Goal: Transaction & Acquisition: Purchase product/service

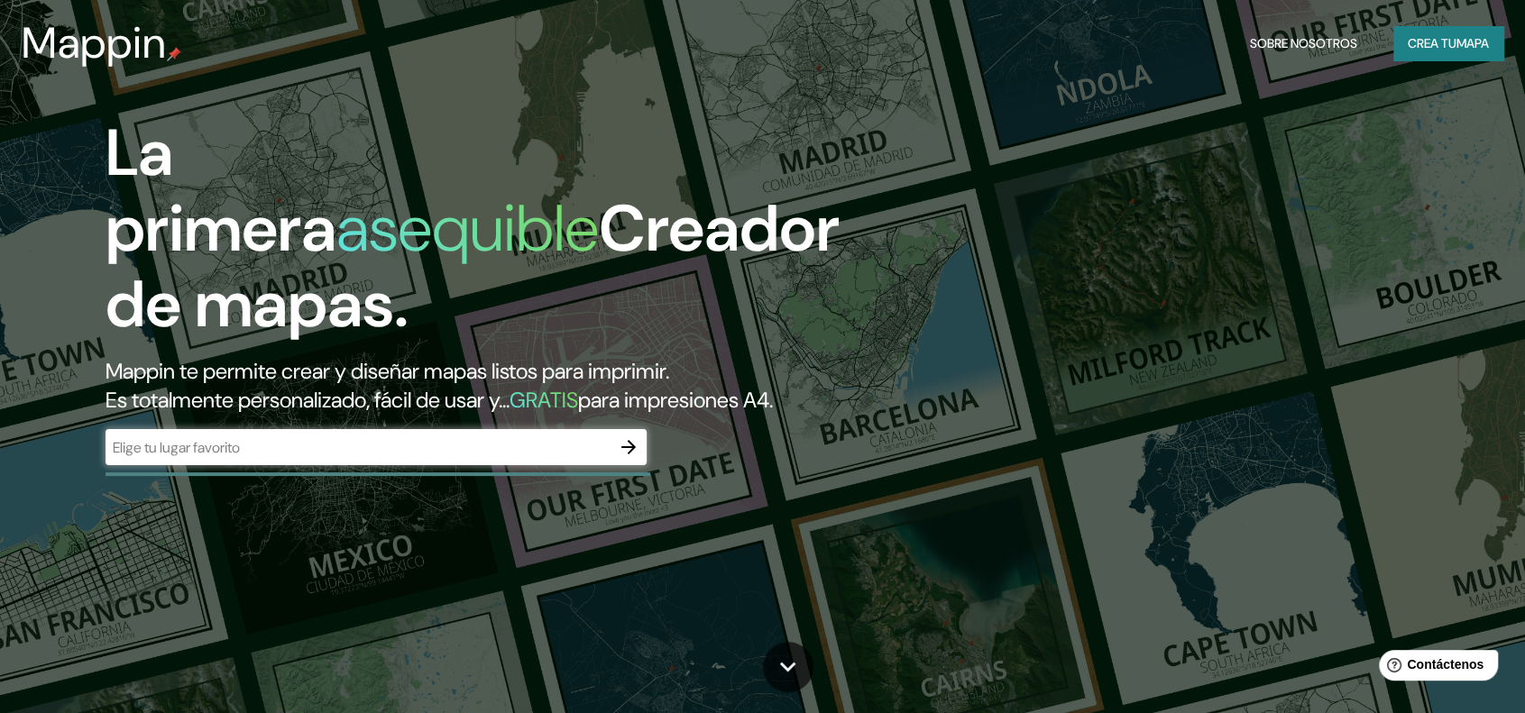
click at [419, 463] on div "​" at bounding box center [375, 447] width 541 height 36
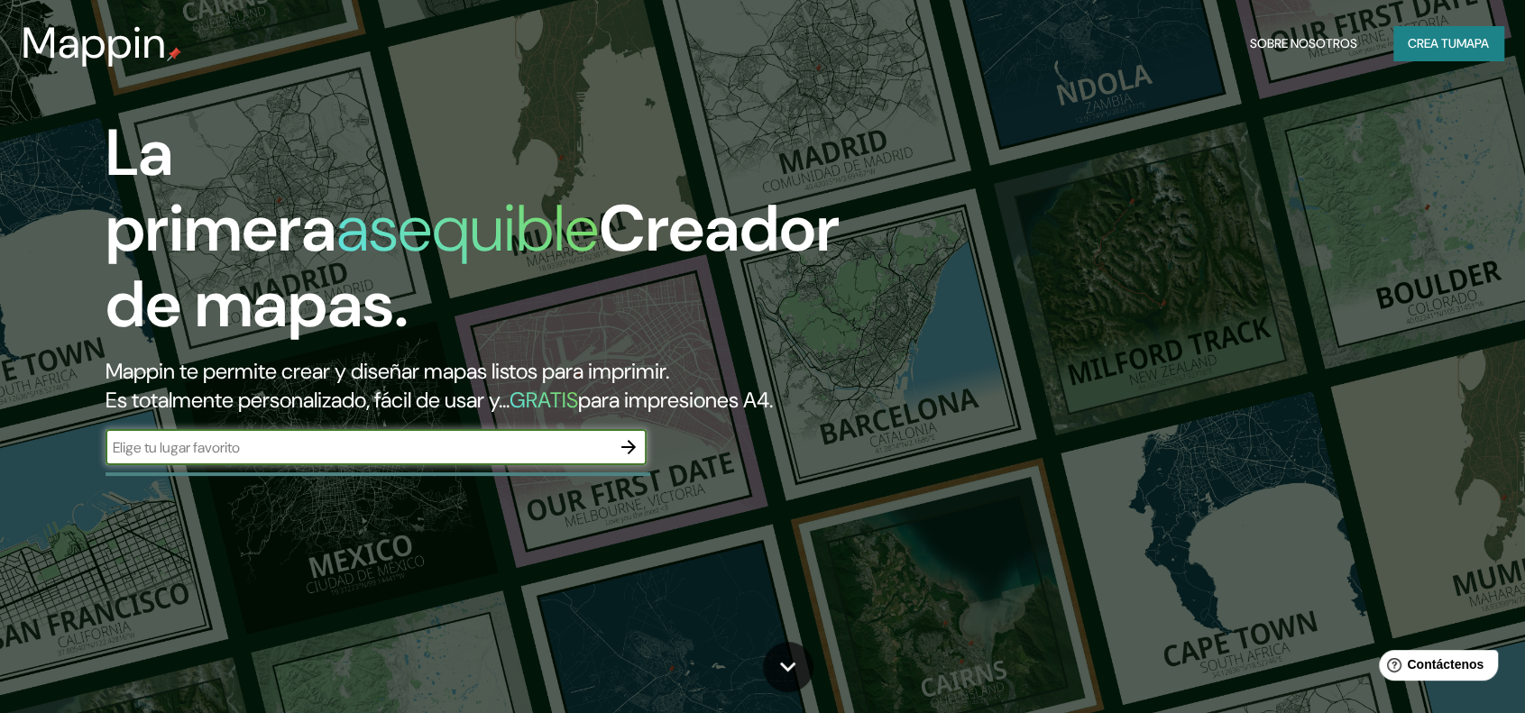
click at [458, 452] on input "text" at bounding box center [357, 447] width 505 height 21
type input "huaraz"
click at [633, 448] on icon "button" at bounding box center [628, 447] width 14 height 14
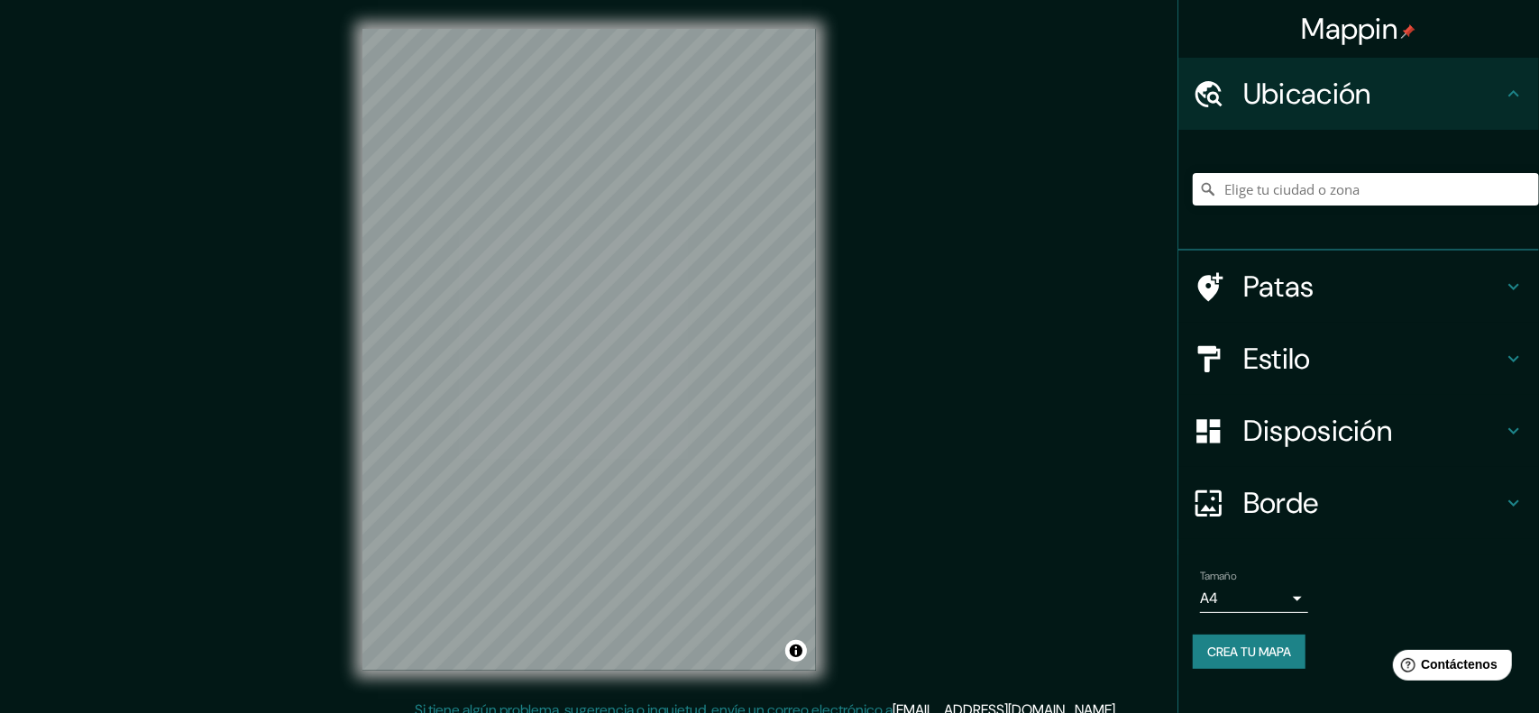
click at [1243, 600] on body "Mappin Ubicación Patas Estilo Disposición Borde Elige un borde. Consejo : puede…" at bounding box center [769, 356] width 1539 height 713
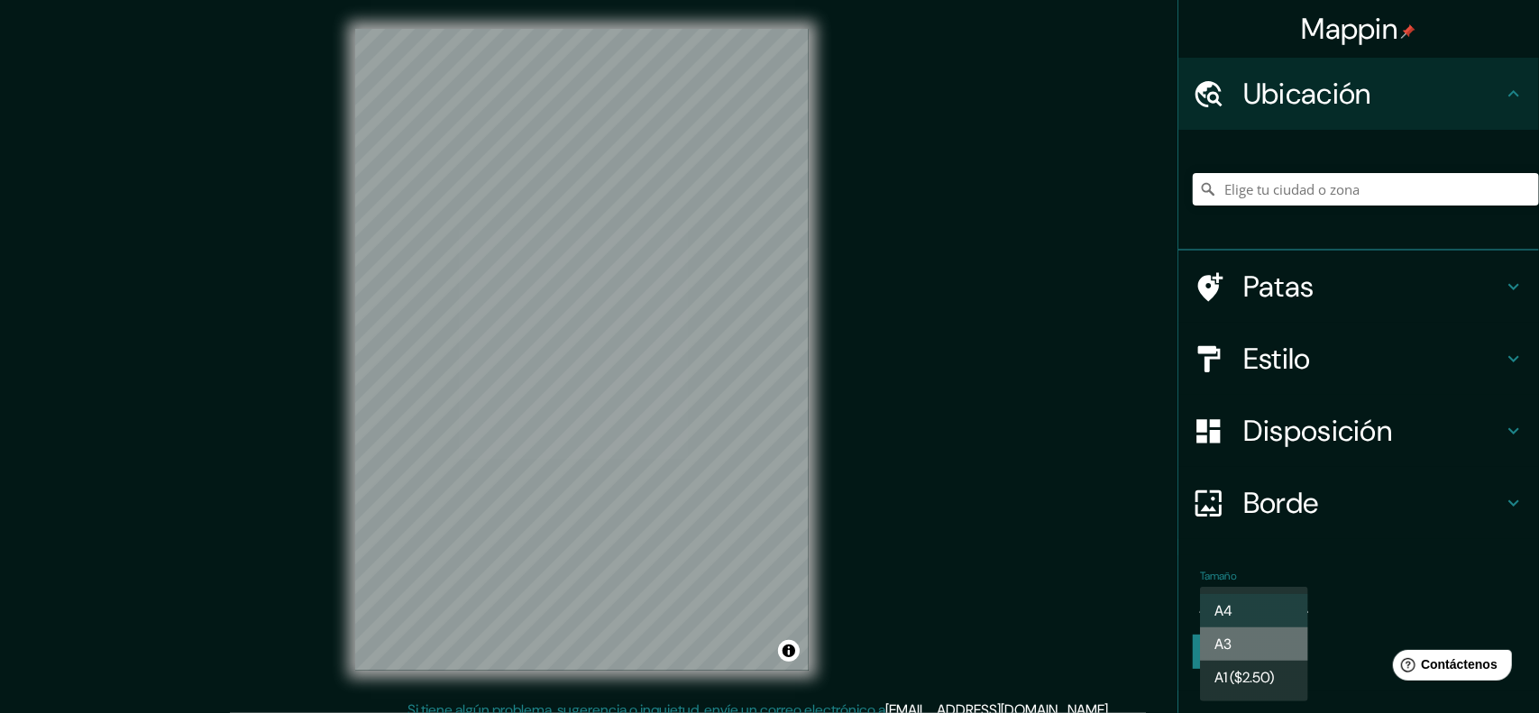
click at [1274, 650] on li "A3" at bounding box center [1254, 644] width 108 height 33
type input "a4"
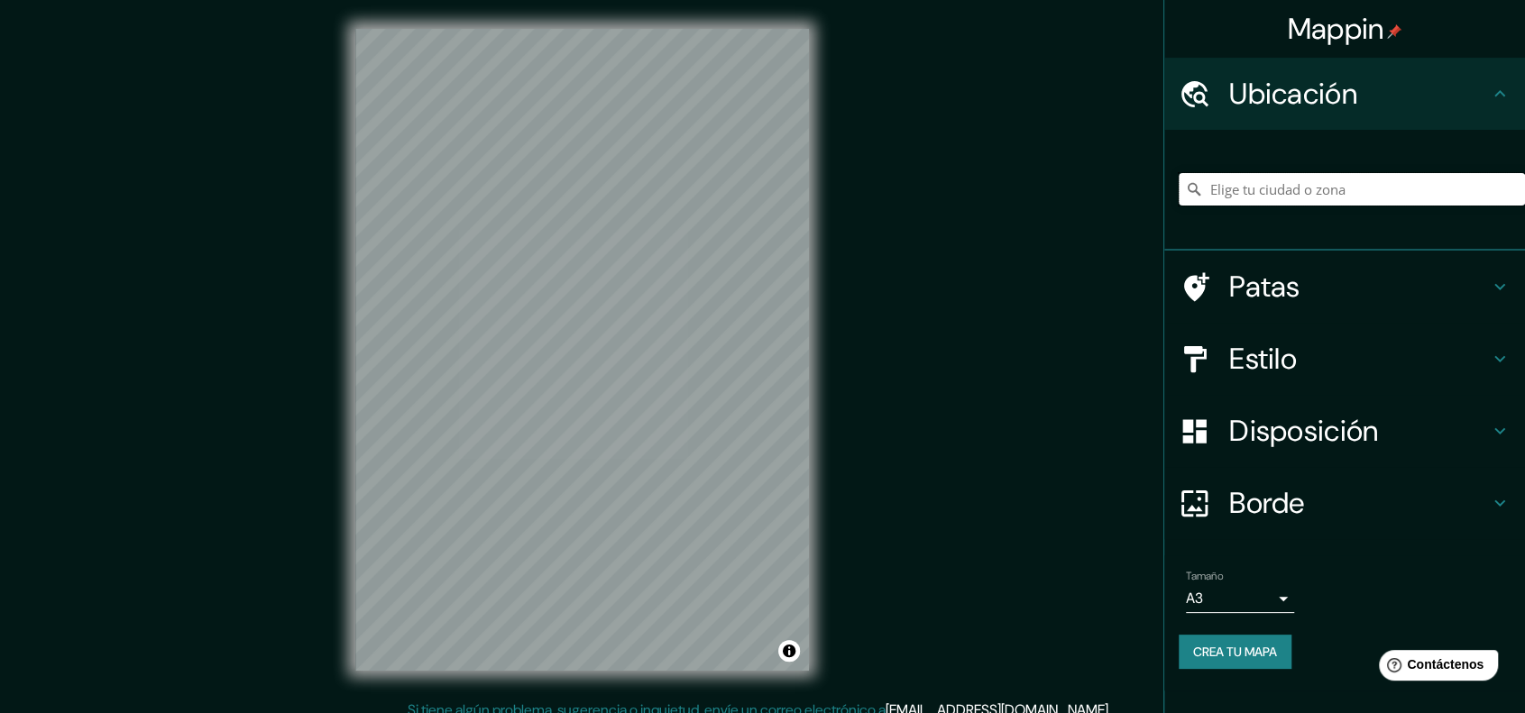
click at [1361, 202] on input "Elige tu ciudad o zona" at bounding box center [1351, 189] width 346 height 32
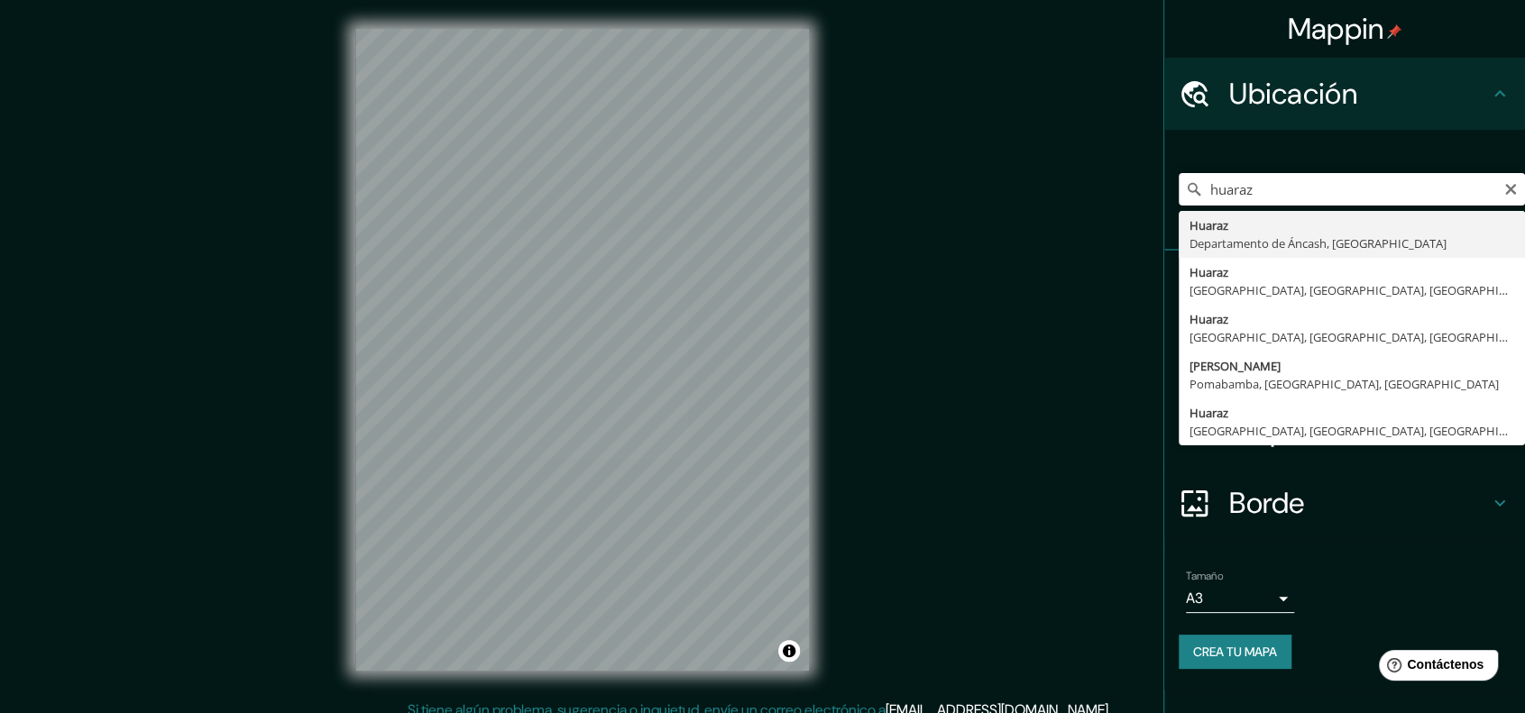
type input "Huaraz, [GEOGRAPHIC_DATA], [GEOGRAPHIC_DATA]"
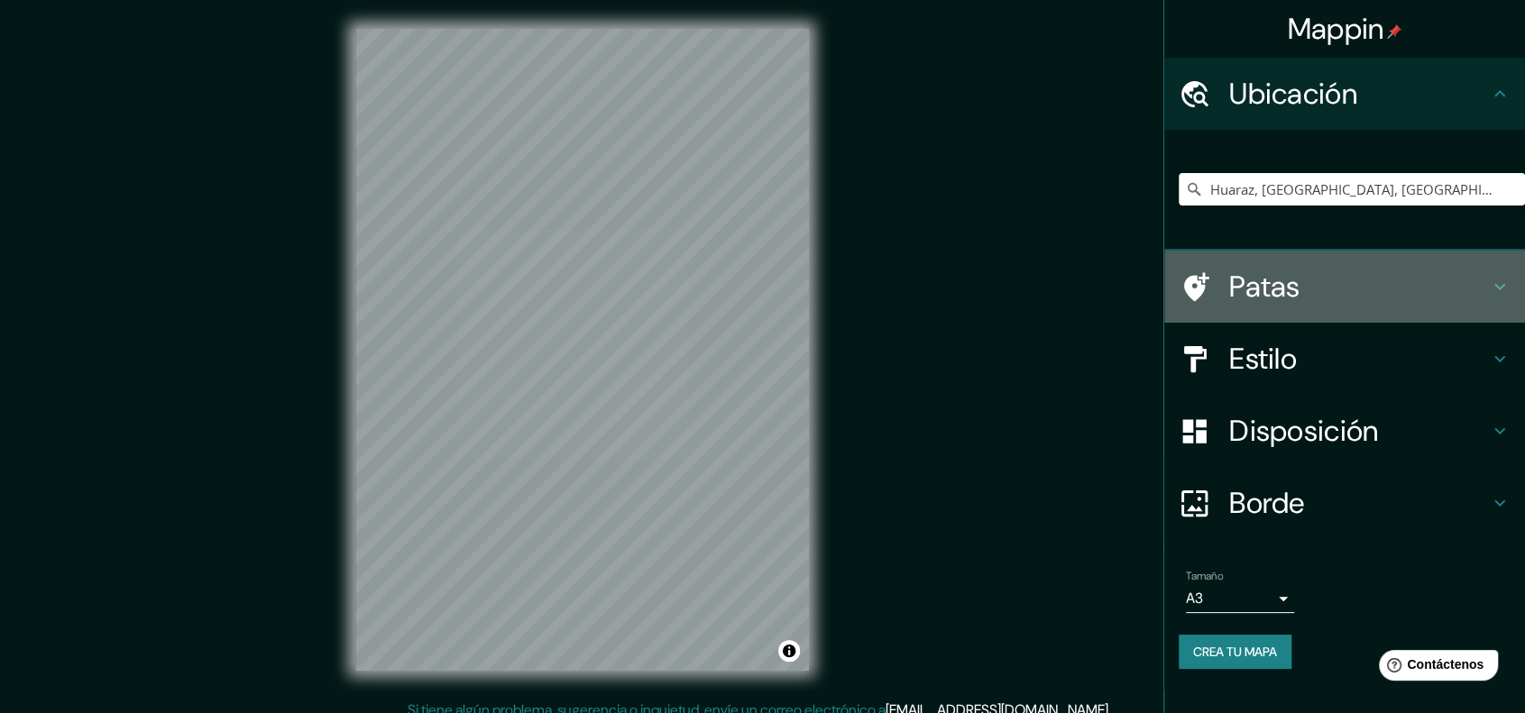
click at [1497, 291] on icon at bounding box center [1500, 287] width 22 height 22
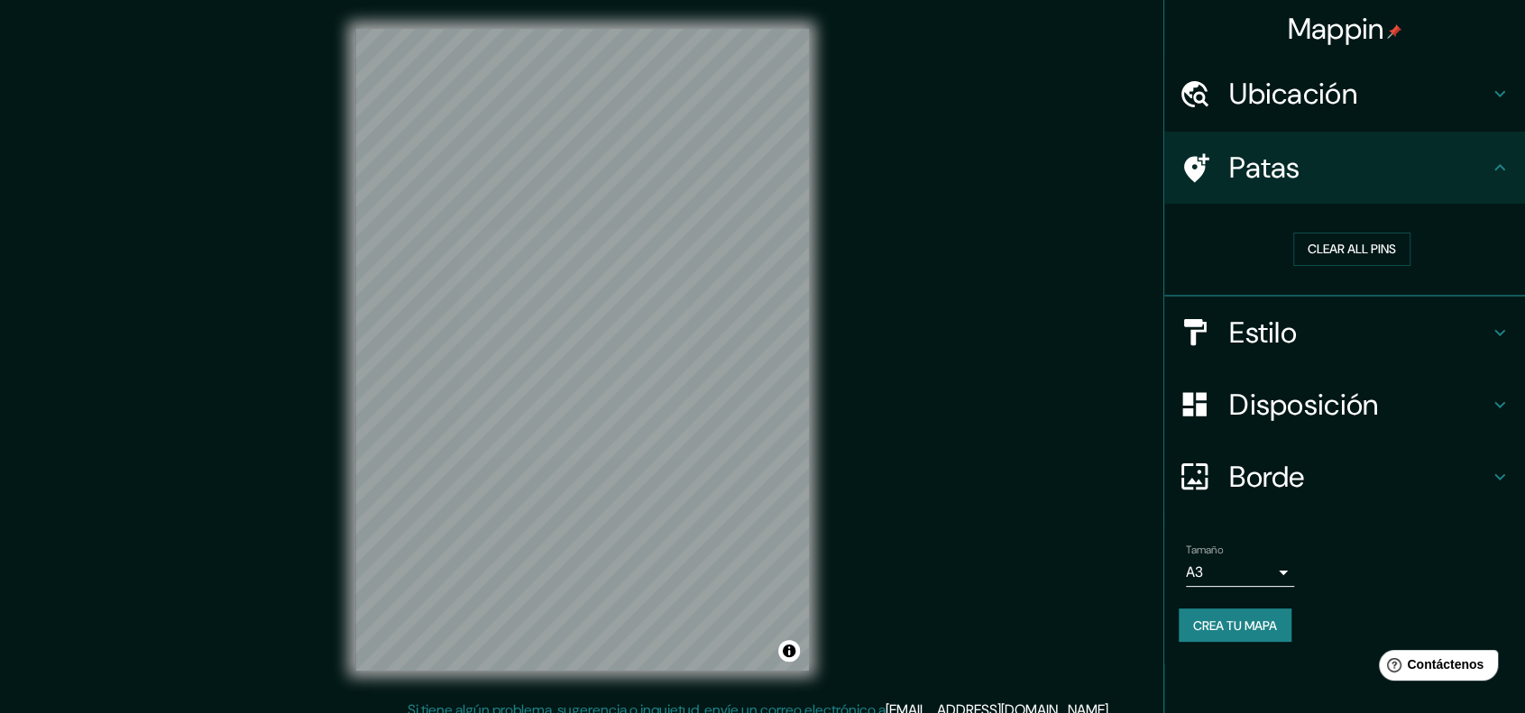
click at [1451, 331] on h4 "Estilo" at bounding box center [1359, 333] width 260 height 36
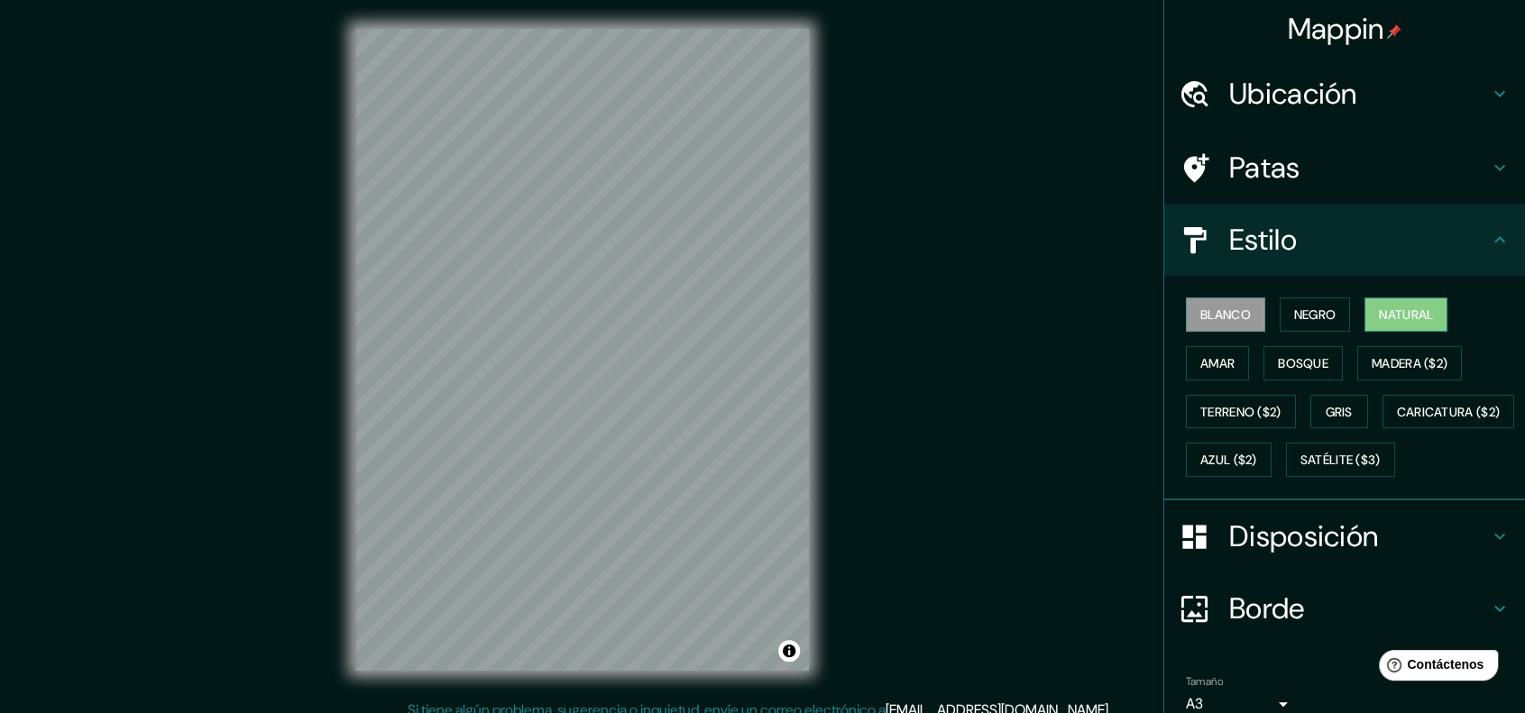
click at [1396, 311] on font "Natural" at bounding box center [1406, 315] width 54 height 16
click at [1225, 311] on font "Blanco" at bounding box center [1225, 315] width 50 height 16
click at [1303, 320] on font "Negro" at bounding box center [1315, 315] width 42 height 16
click at [1228, 320] on font "Blanco" at bounding box center [1225, 315] width 50 height 16
click at [1325, 406] on font "Gris" at bounding box center [1338, 412] width 27 height 16
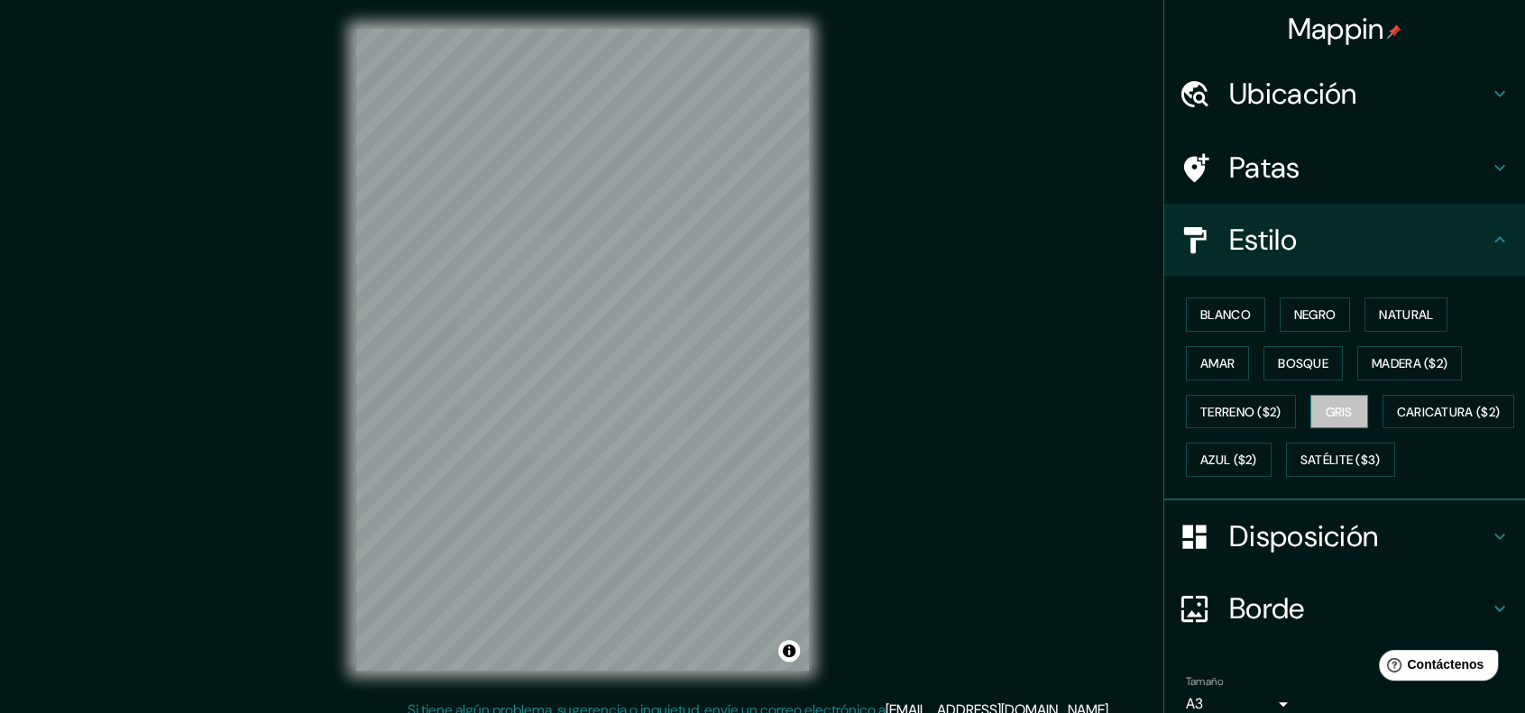
click at [1325, 406] on font "Gris" at bounding box center [1338, 412] width 27 height 16
click at [1216, 328] on button "Blanco" at bounding box center [1225, 315] width 79 height 34
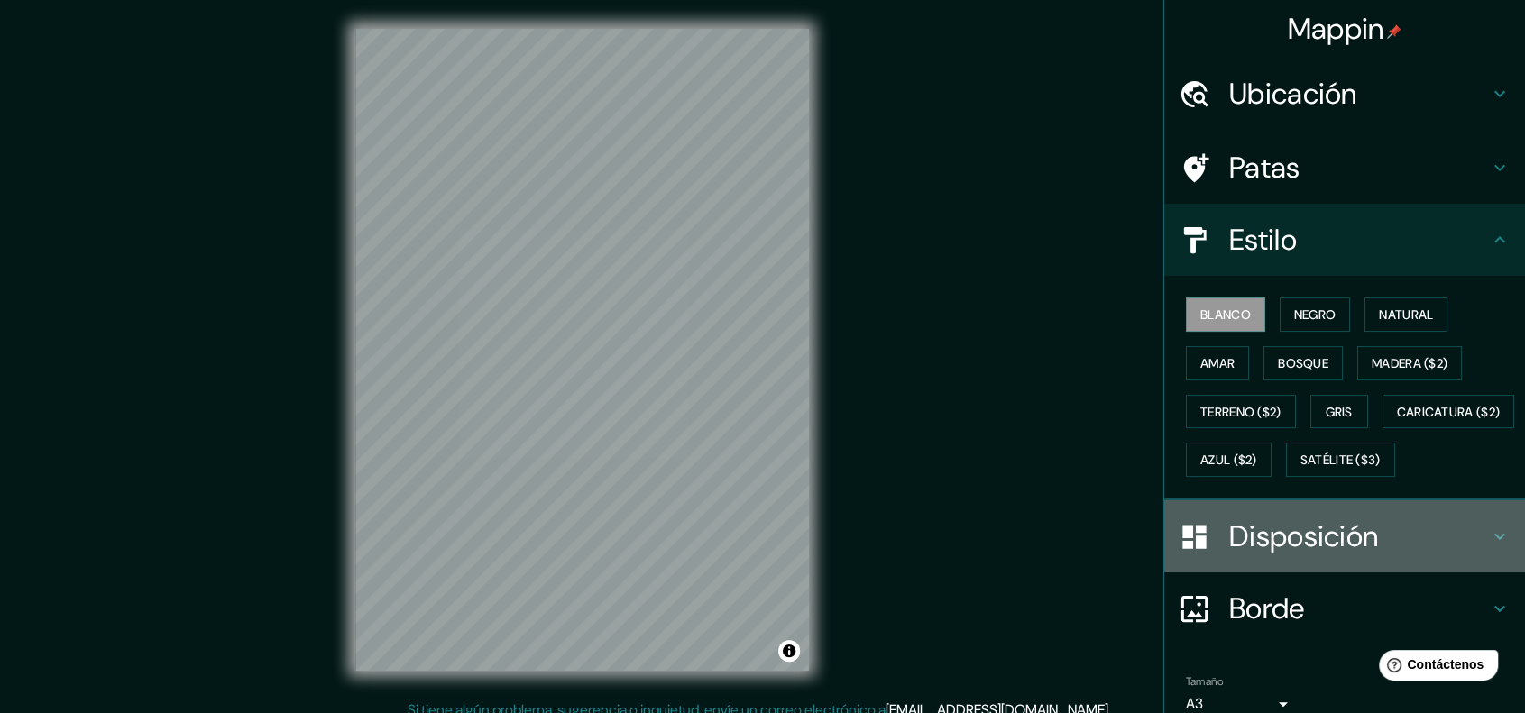
click at [1362, 555] on font "Disposición" at bounding box center [1303, 537] width 149 height 38
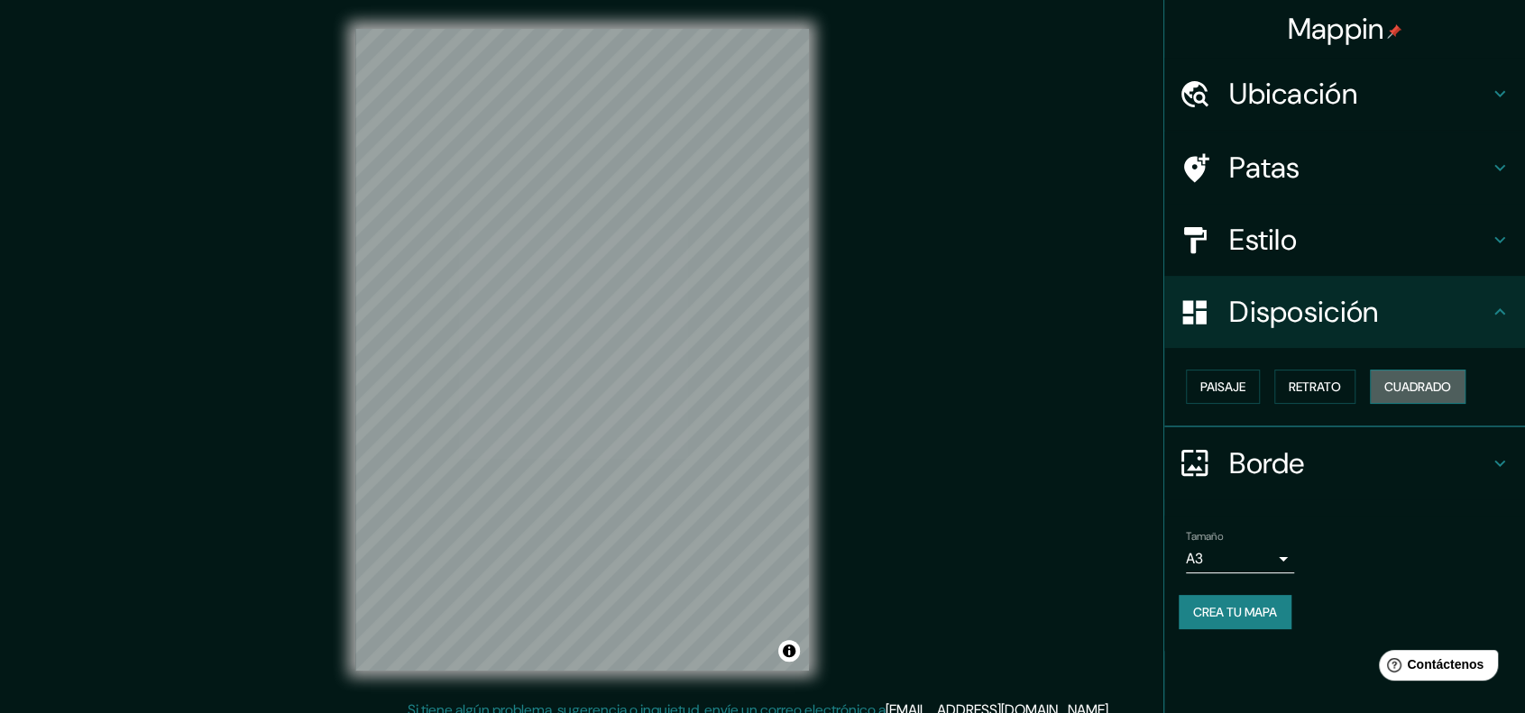
click at [1425, 392] on font "Cuadrado" at bounding box center [1417, 387] width 67 height 16
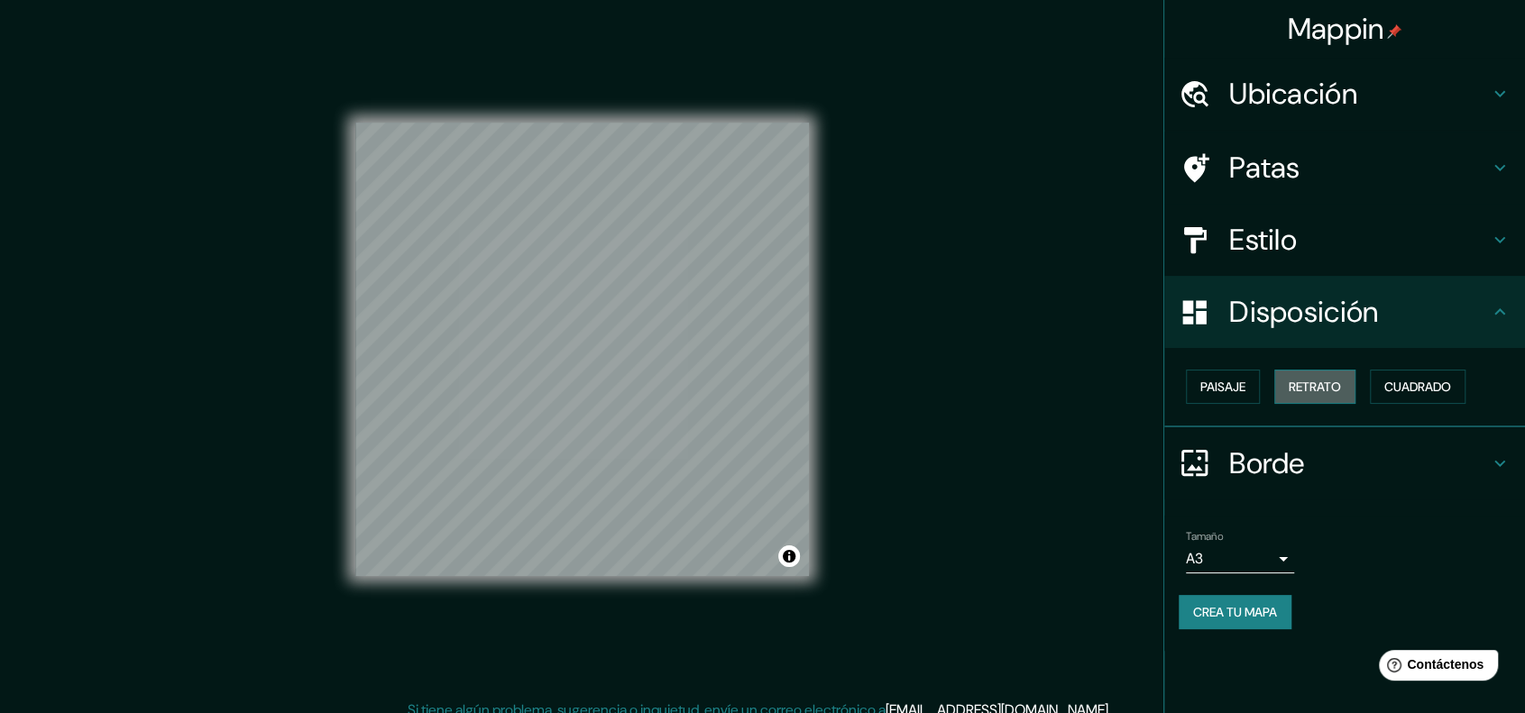
click at [1320, 390] on font "Retrato" at bounding box center [1314, 387] width 52 height 16
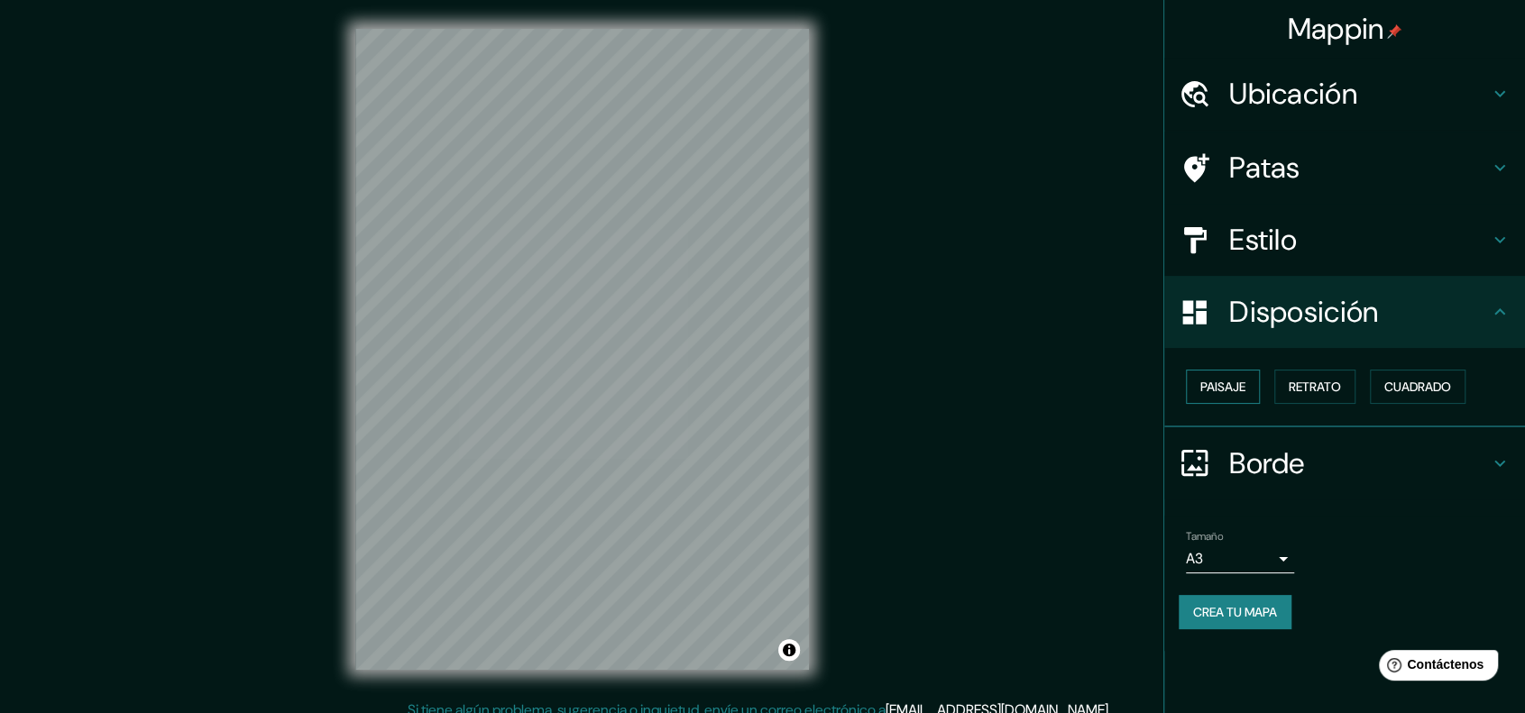
click at [1240, 392] on font "Paisaje" at bounding box center [1222, 387] width 45 height 16
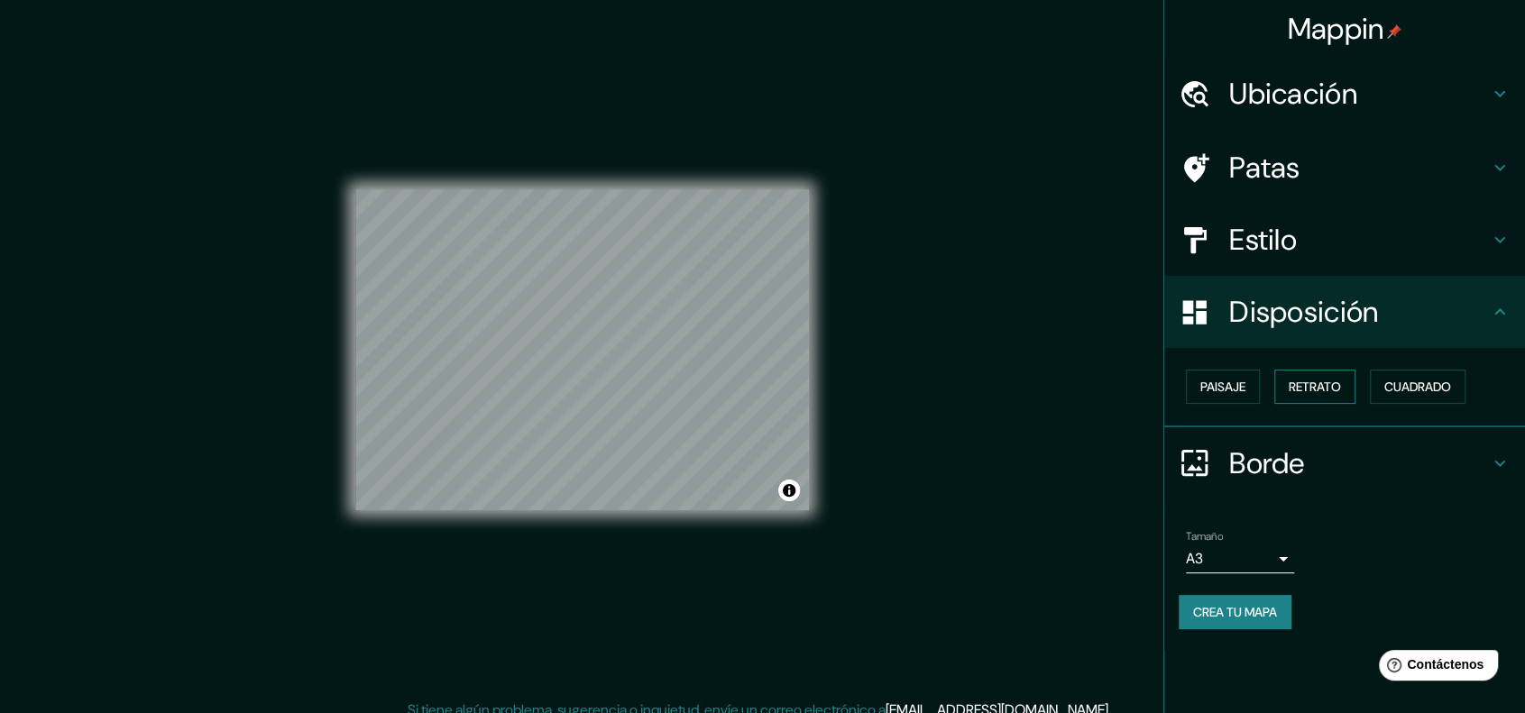
click at [1320, 392] on font "Retrato" at bounding box center [1314, 387] width 52 height 16
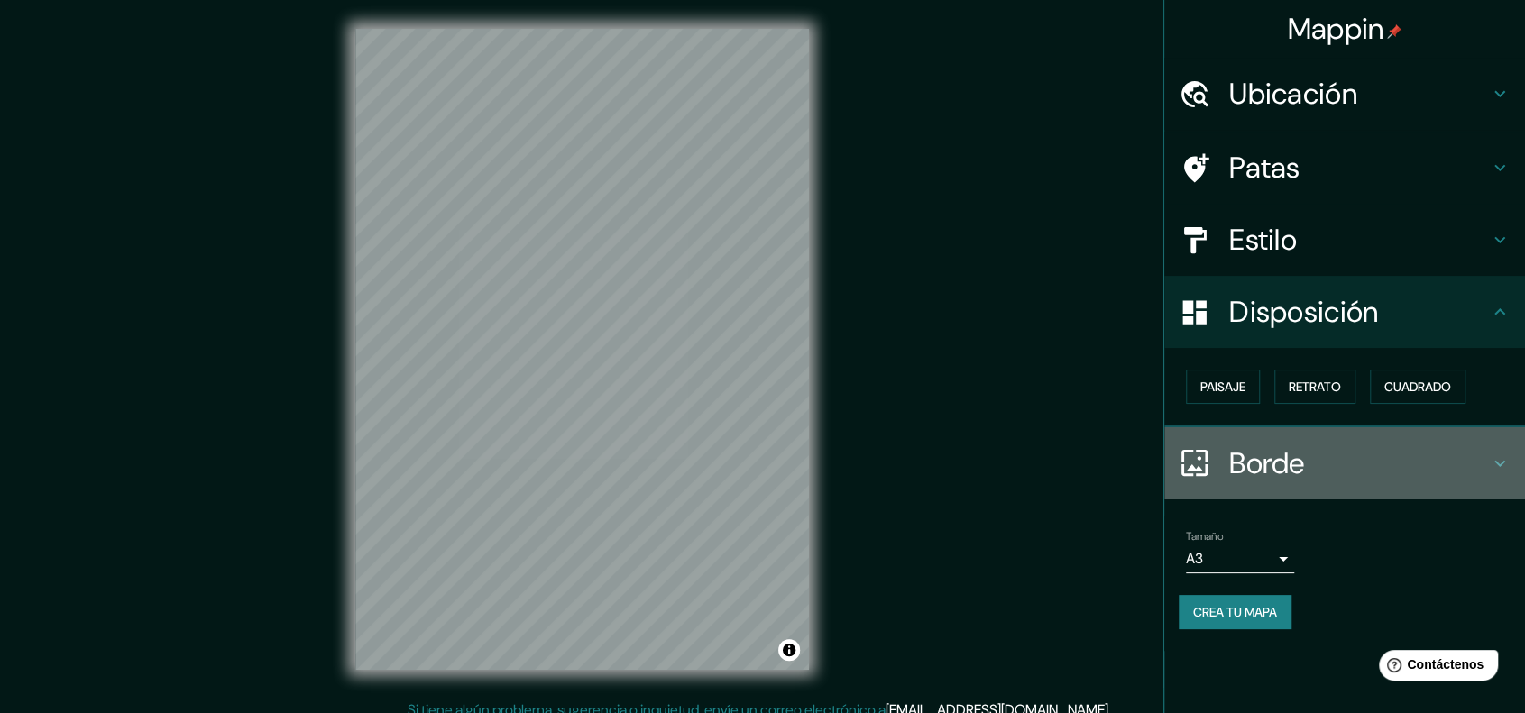
click at [1499, 464] on icon at bounding box center [1499, 463] width 11 height 6
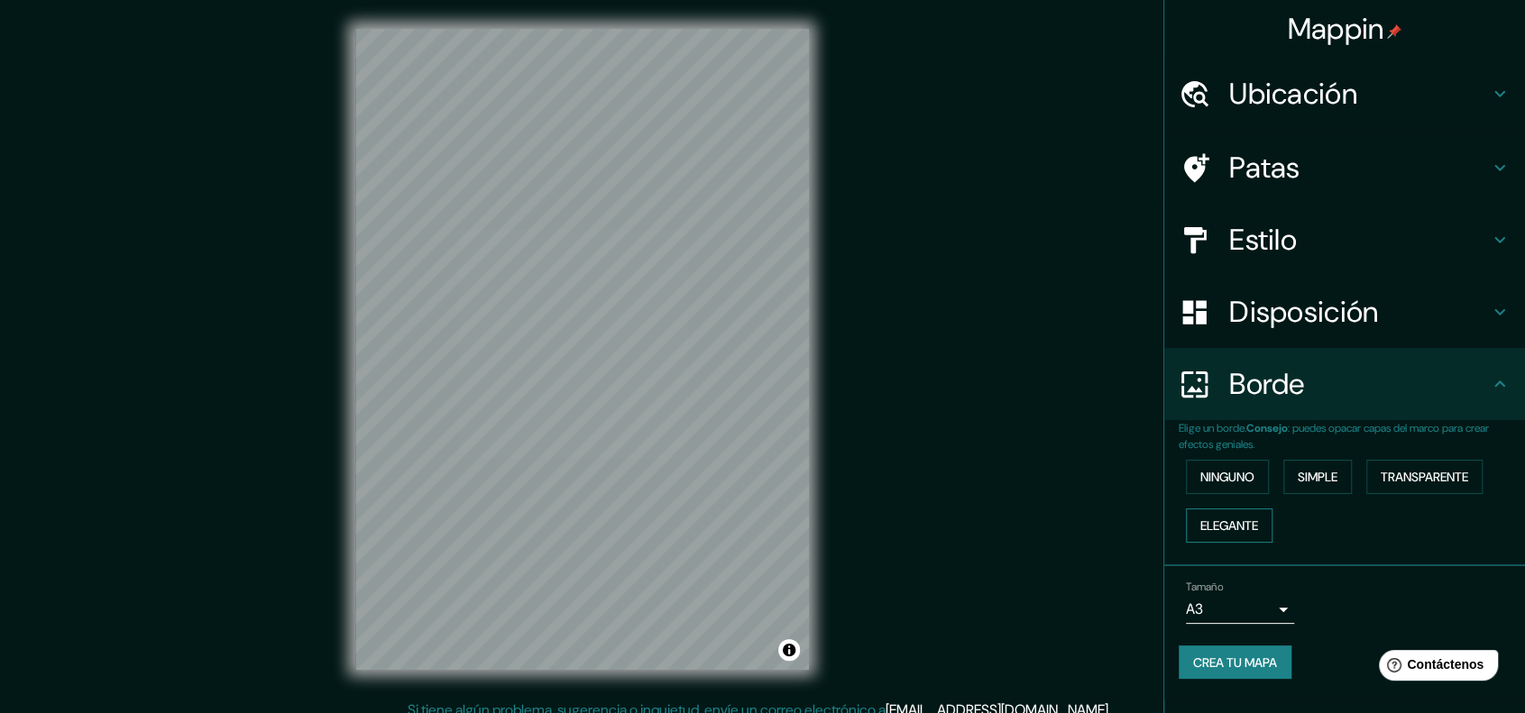
click at [1248, 526] on font "Elegante" at bounding box center [1229, 526] width 58 height 16
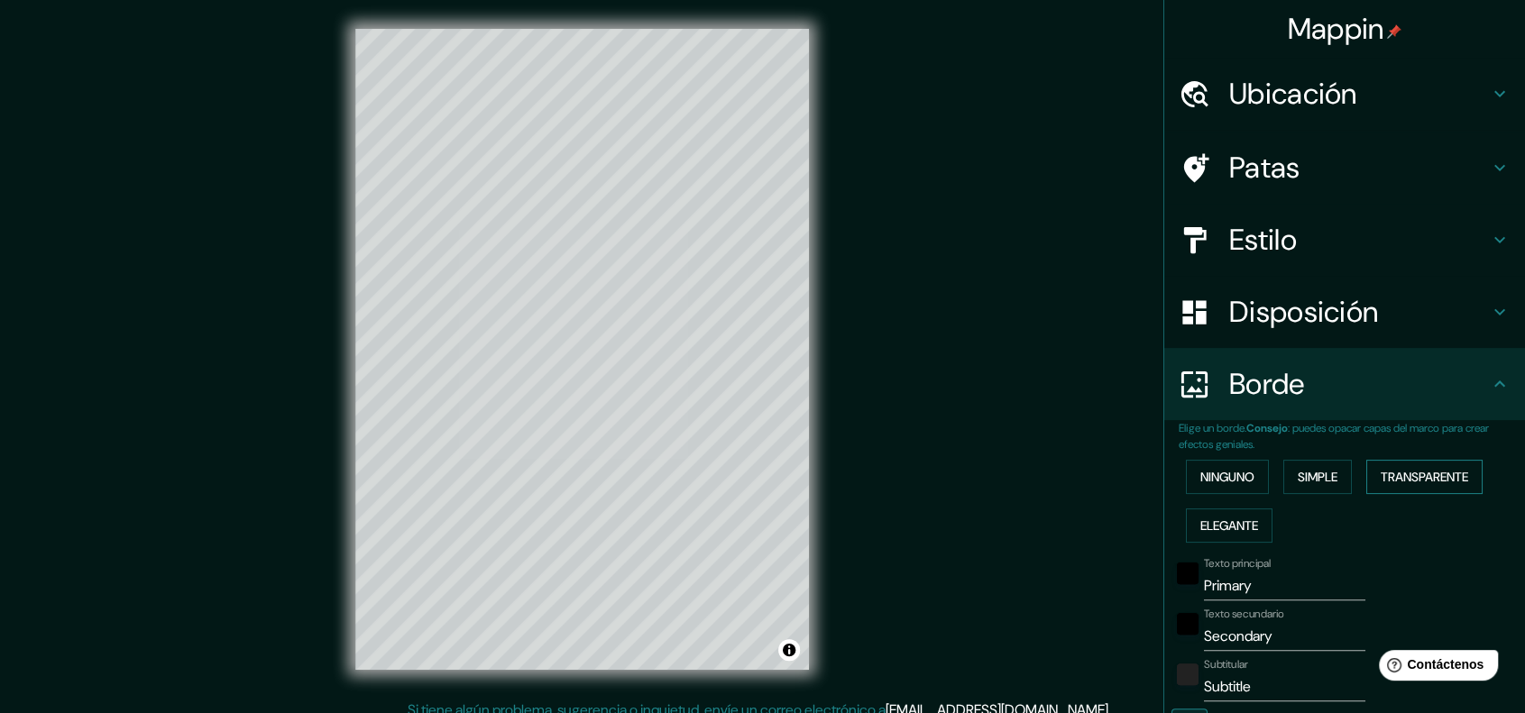
click at [1407, 472] on font "Transparente" at bounding box center [1423, 477] width 87 height 16
click at [1222, 484] on font "Ninguno" at bounding box center [1227, 477] width 54 height 16
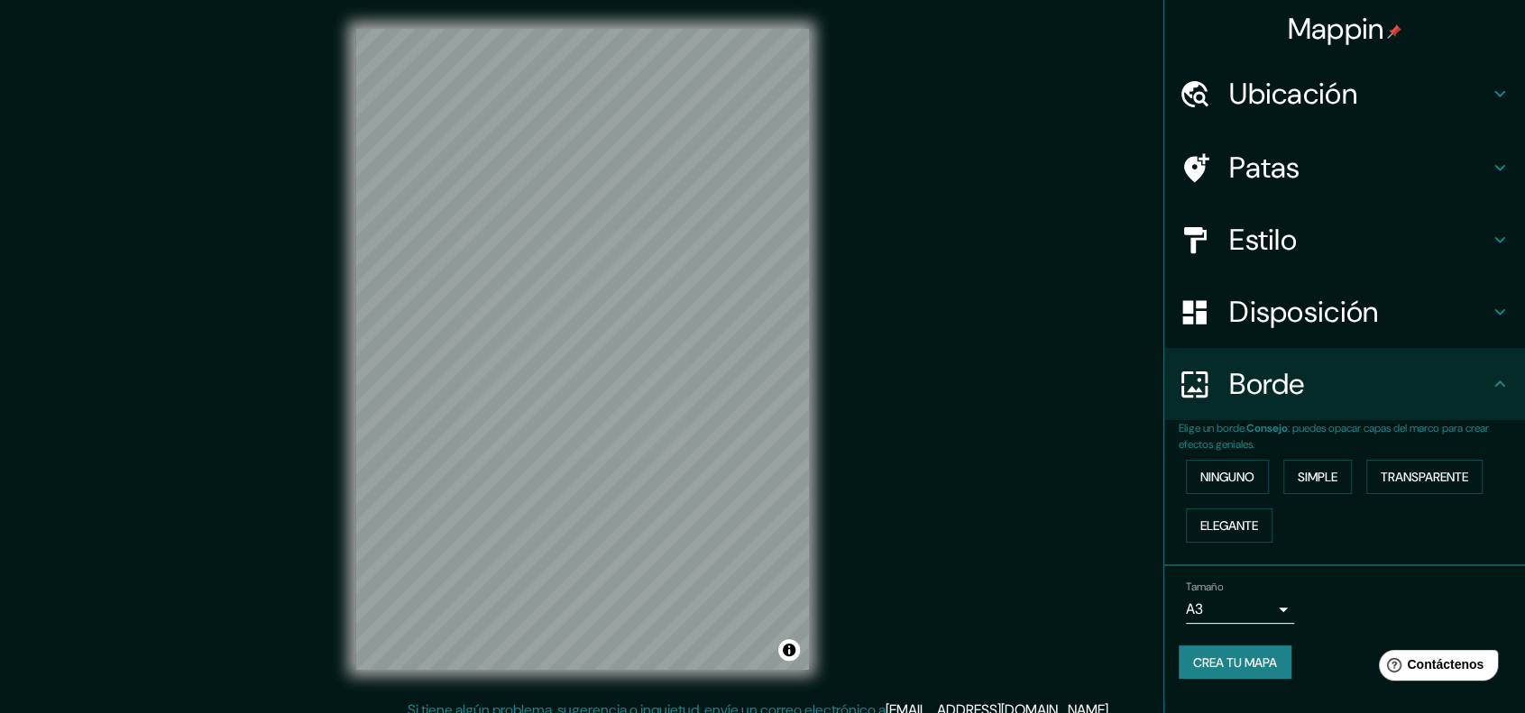
click at [1453, 380] on h4 "Borde" at bounding box center [1359, 384] width 260 height 36
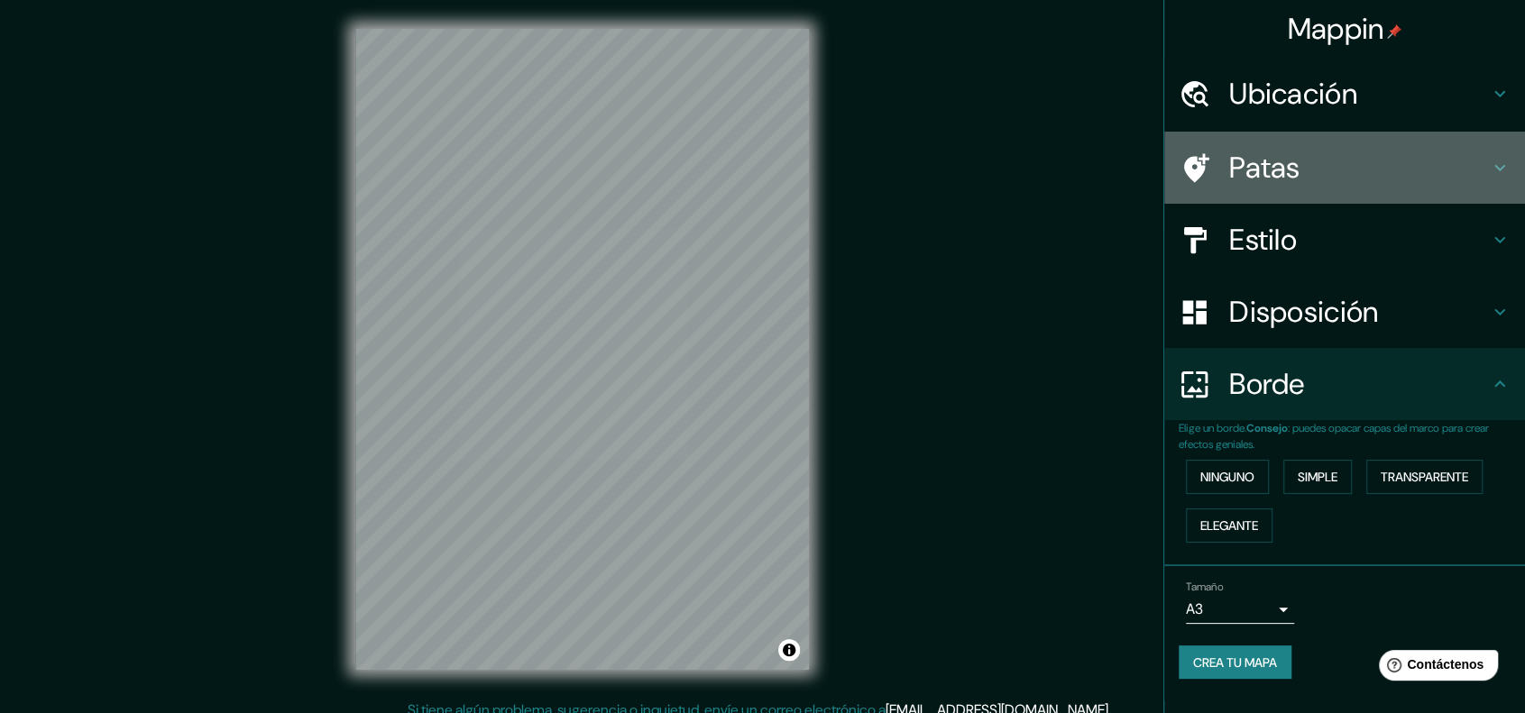
click at [1345, 161] on h4 "Patas" at bounding box center [1359, 168] width 260 height 36
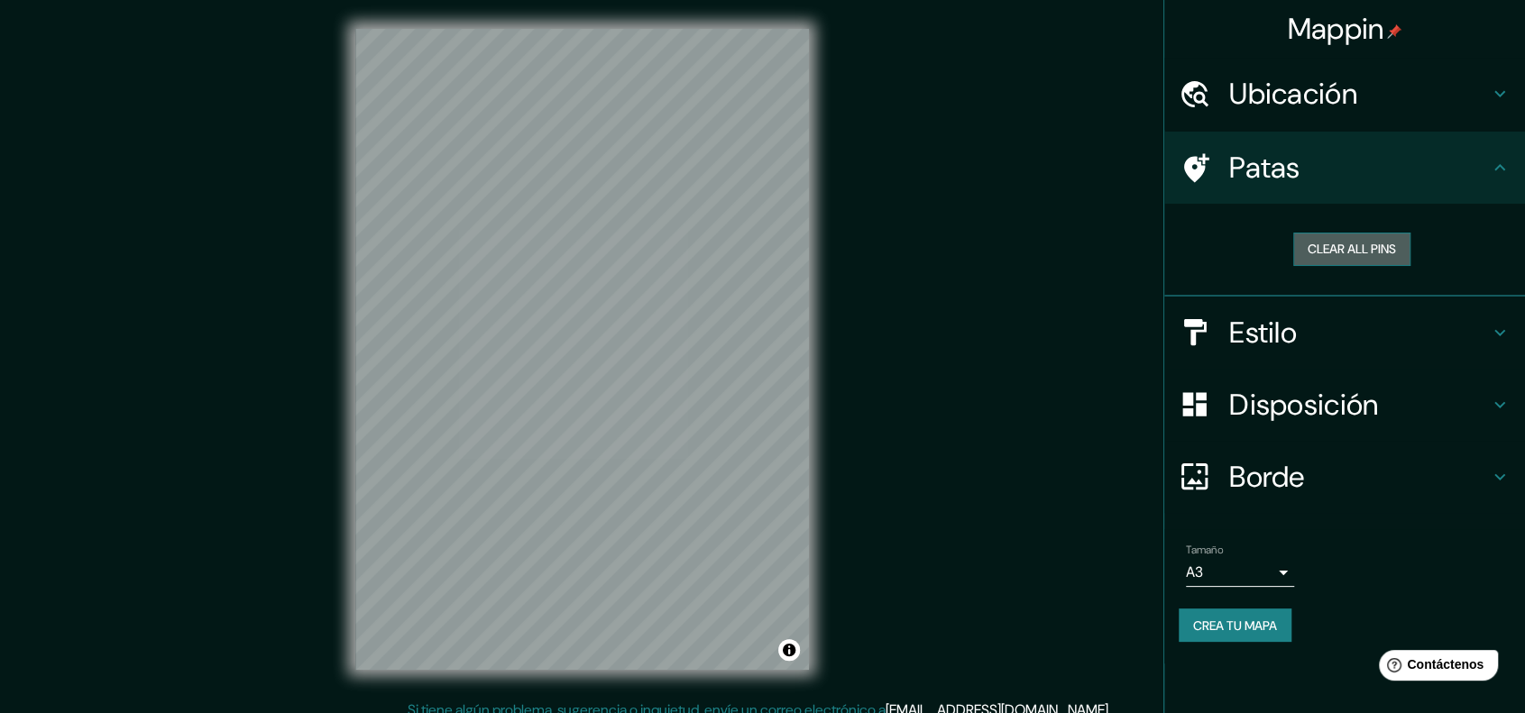
click at [1334, 253] on button "Clear all pins" at bounding box center [1351, 249] width 117 height 33
drag, startPoint x: 1267, startPoint y: 242, endPoint x: 1268, endPoint y: 252, distance: 10.0
click at [1268, 252] on div "Clear all pins" at bounding box center [1351, 249] width 317 height 33
click at [1490, 109] on div "Ubicación" at bounding box center [1344, 94] width 361 height 72
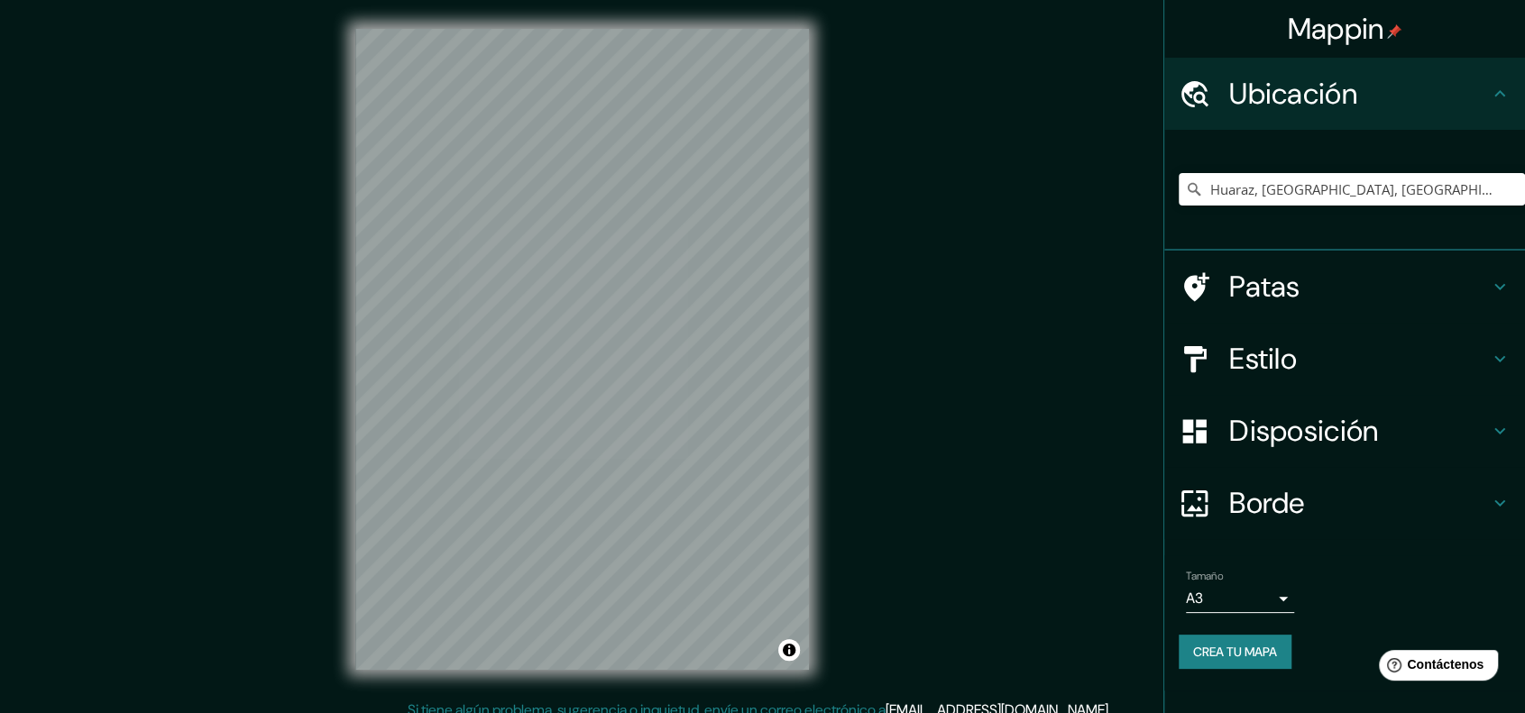
click at [925, 463] on div "Mappin Ubicación Huaraz, [GEOGRAPHIC_DATA], [GEOGRAPHIC_DATA] Patas Estilo Disp…" at bounding box center [762, 364] width 1525 height 729
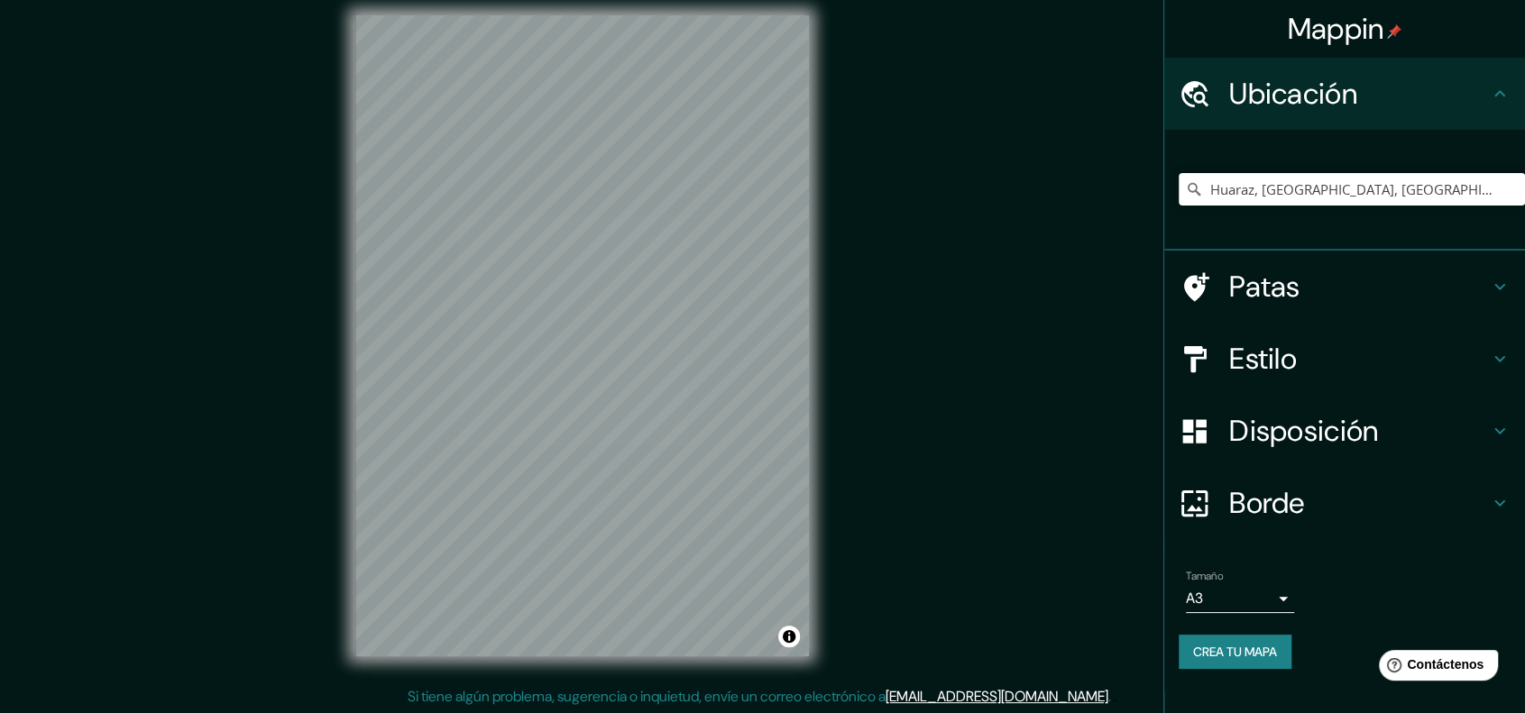
scroll to position [14, 0]
